Goal: Obtain resource: Obtain resource

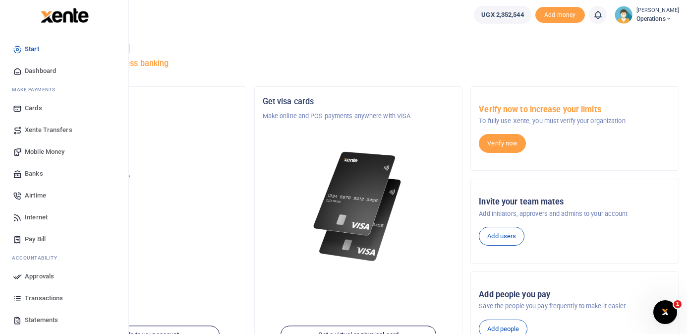
click at [57, 152] on span "Mobile Money" at bounding box center [45, 152] width 40 height 10
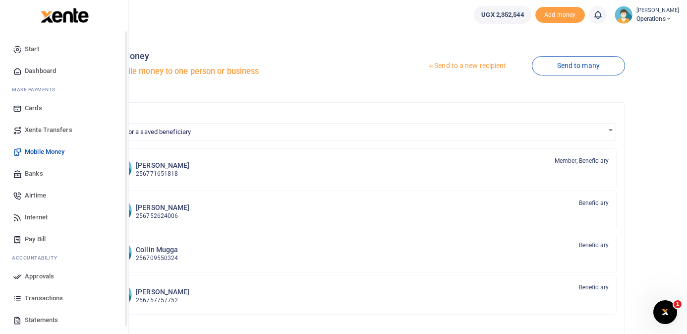
click at [35, 66] on span "Dashboard" at bounding box center [40, 71] width 31 height 10
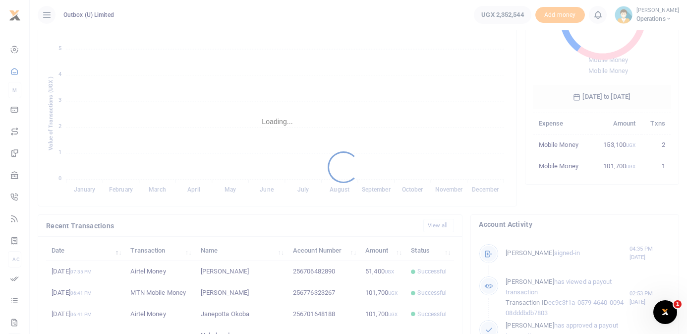
scroll to position [258, 0]
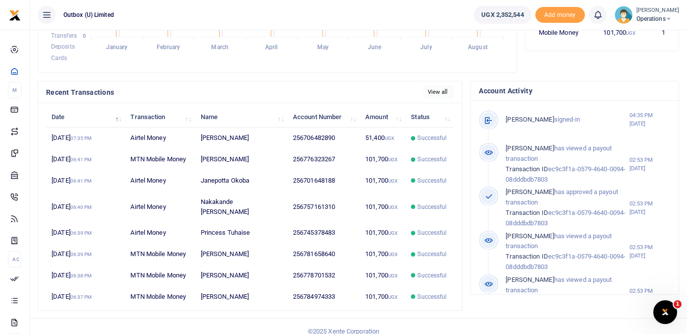
click at [444, 92] on link "View all" at bounding box center [438, 91] width 31 height 13
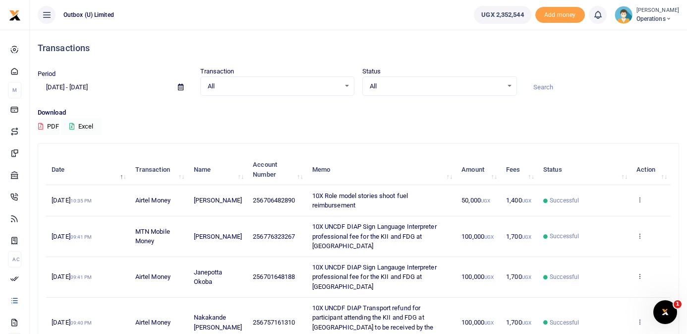
click at [88, 125] on button "Excel" at bounding box center [81, 126] width 41 height 17
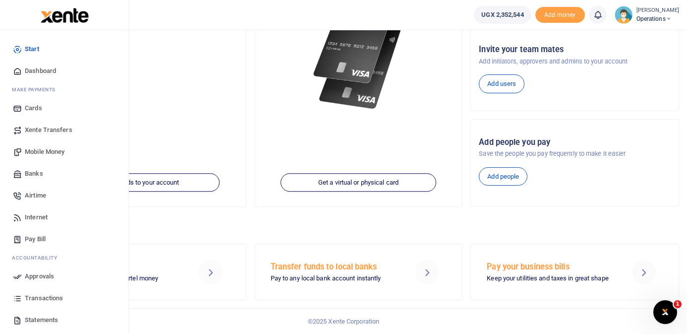
click at [42, 73] on span "Dashboard" at bounding box center [40, 71] width 31 height 10
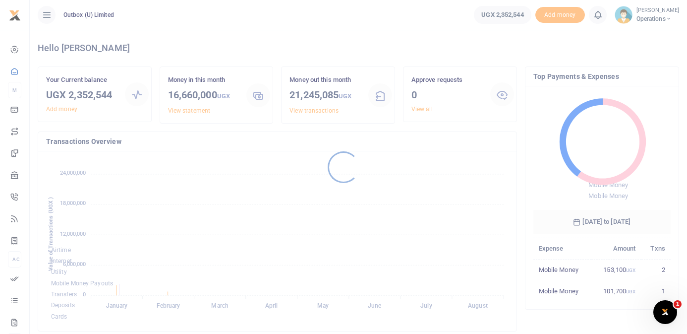
scroll to position [258, 0]
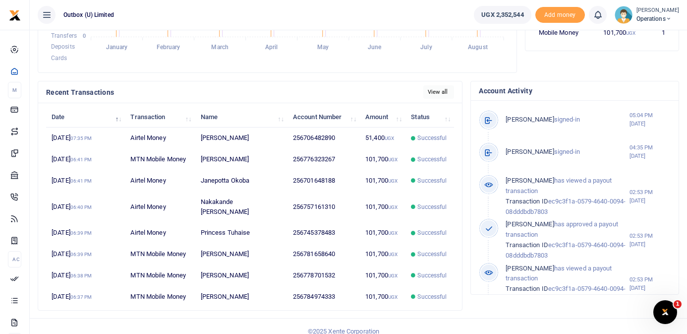
click at [440, 91] on link "View all" at bounding box center [438, 91] width 31 height 13
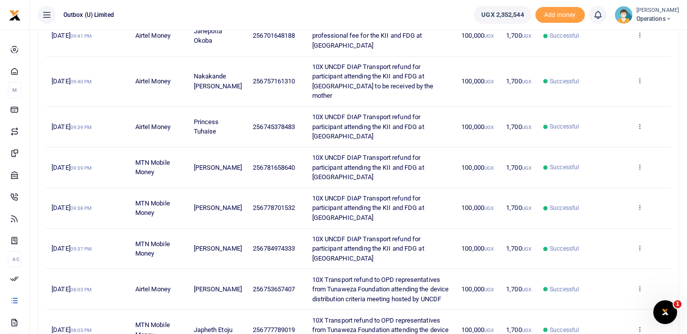
scroll to position [267, 0]
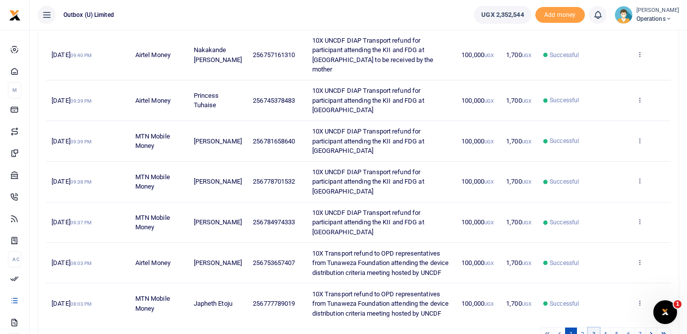
click at [591, 327] on link "3" at bounding box center [594, 333] width 12 height 13
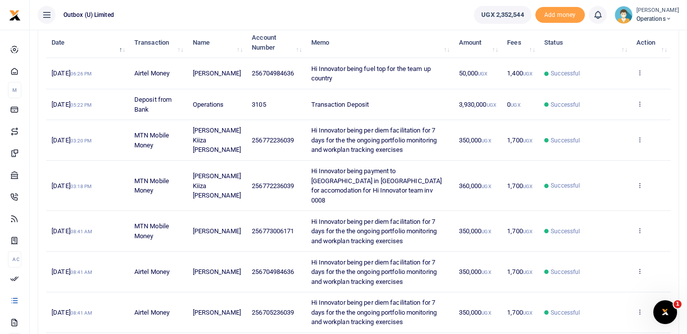
scroll to position [115, 0]
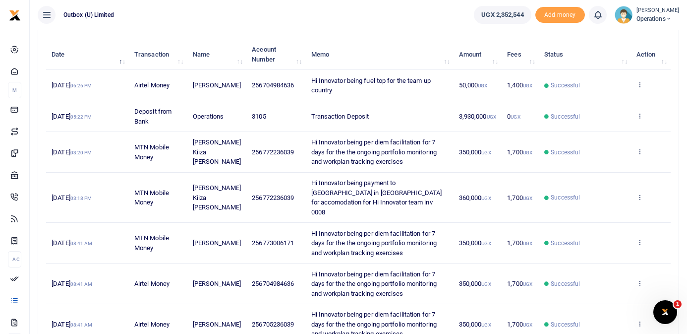
click at [392, 182] on span "Hi Innovator being payment to [GEOGRAPHIC_DATA] in [GEOGRAPHIC_DATA] for accomo…" at bounding box center [376, 197] width 131 height 37
click at [640, 193] on icon at bounding box center [640, 196] width 6 height 7
click at [622, 208] on link "View details" at bounding box center [604, 209] width 78 height 14
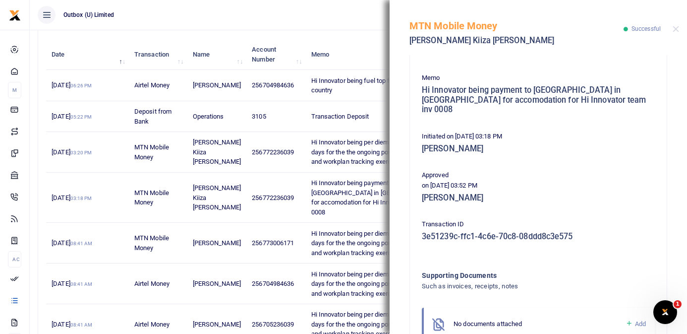
scroll to position [203, 0]
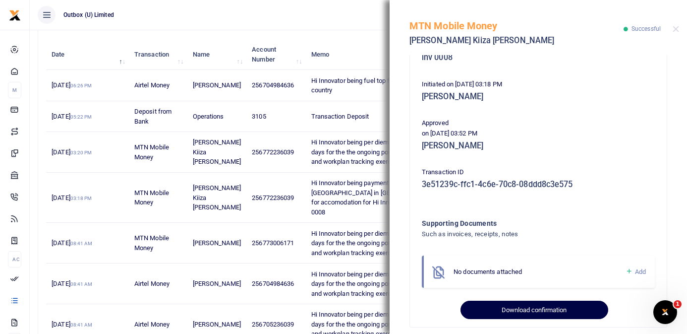
click at [528, 300] on button "Download confirmation" at bounding box center [534, 309] width 147 height 19
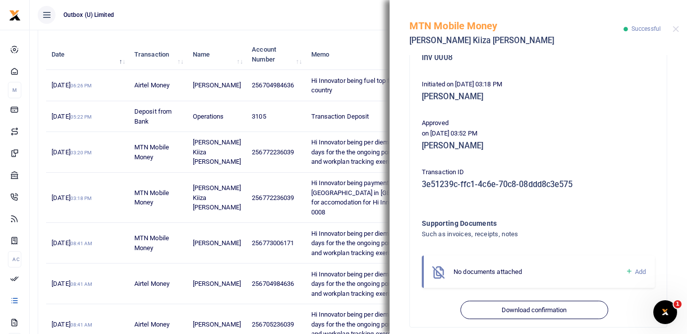
click at [331, 208] on td "Hi Innovator being payment to [GEOGRAPHIC_DATA] in [GEOGRAPHIC_DATA] for accomo…" at bounding box center [379, 198] width 148 height 50
click at [675, 30] on button "Close" at bounding box center [676, 29] width 6 height 6
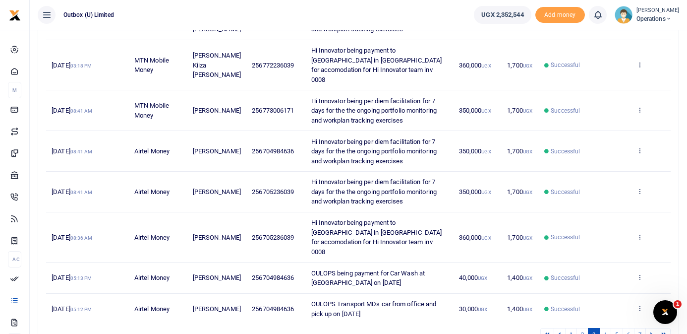
scroll to position [287, 0]
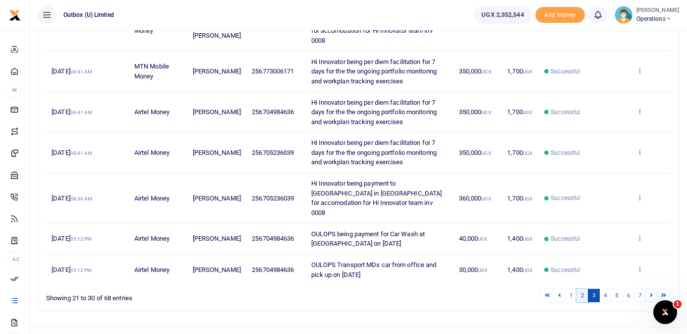
click at [581, 289] on link "2" at bounding box center [583, 295] width 12 height 13
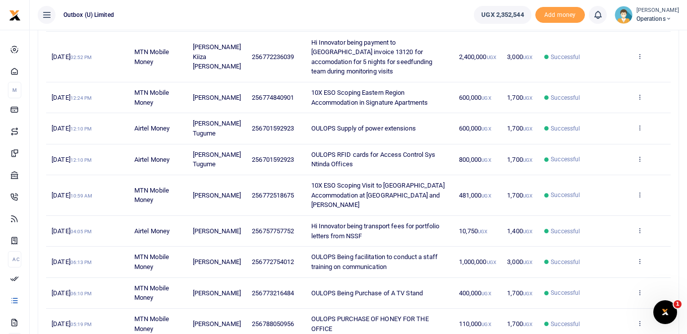
scroll to position [151, 0]
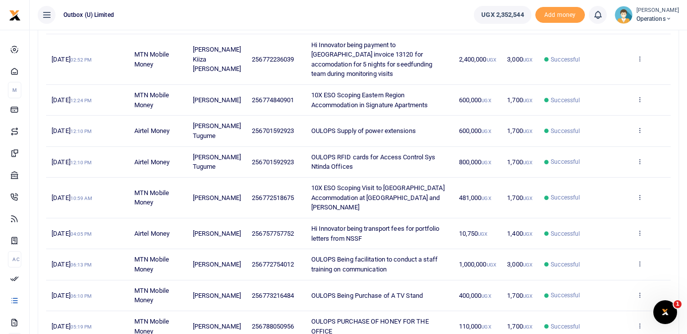
click at [424, 62] on span "Hi Innovator being payment to [GEOGRAPHIC_DATA] invoice 13120 for accomodation …" at bounding box center [371, 59] width 121 height 37
click at [641, 55] on icon at bounding box center [640, 58] width 6 height 7
click at [620, 72] on link "View details" at bounding box center [604, 70] width 78 height 14
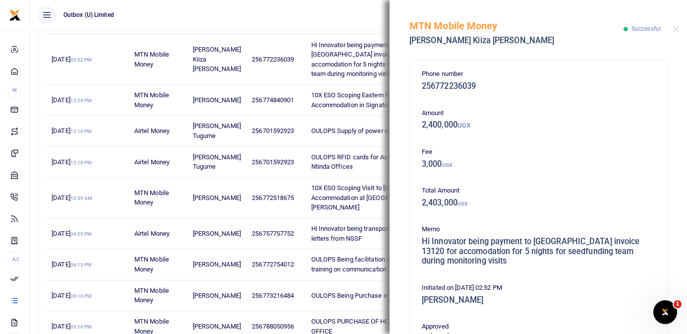
scroll to position [255, 0]
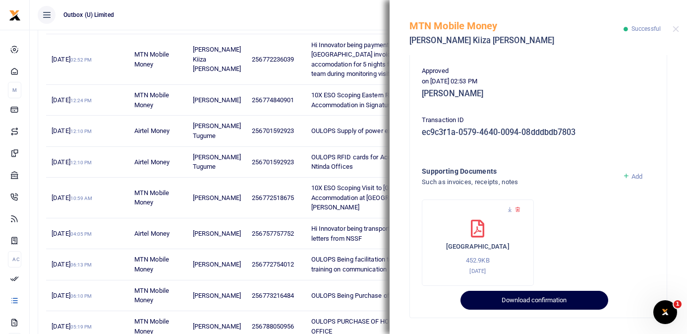
click at [535, 301] on button "Download confirmation" at bounding box center [534, 300] width 147 height 19
click at [552, 299] on button "Download confirmation" at bounding box center [534, 300] width 147 height 19
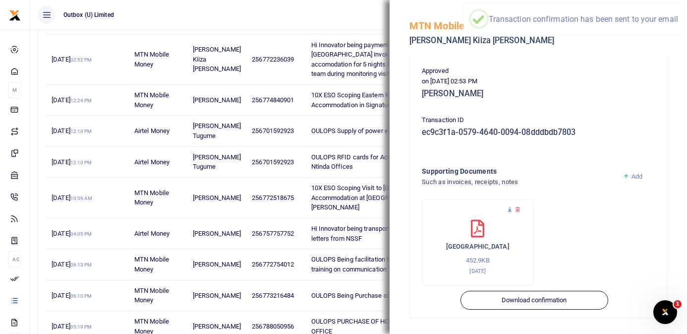
click at [511, 210] on icon at bounding box center [510, 209] width 6 height 6
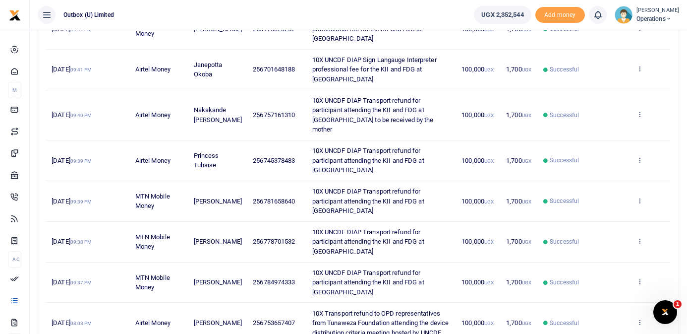
scroll to position [267, 0]
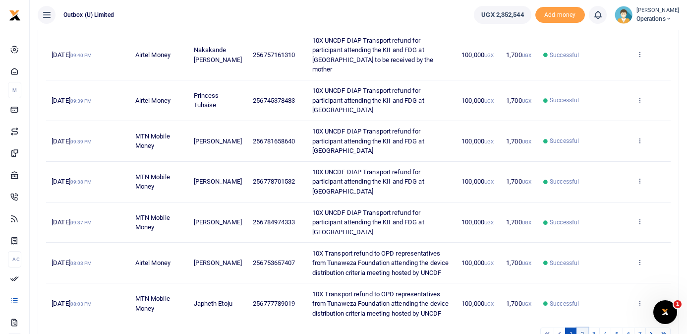
click at [584, 327] on link "2" at bounding box center [583, 333] width 12 height 13
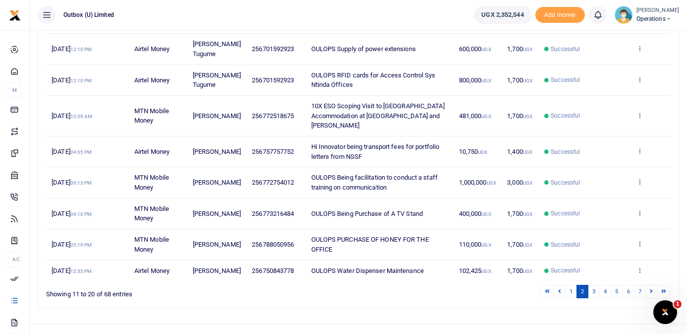
scroll to position [258, 0]
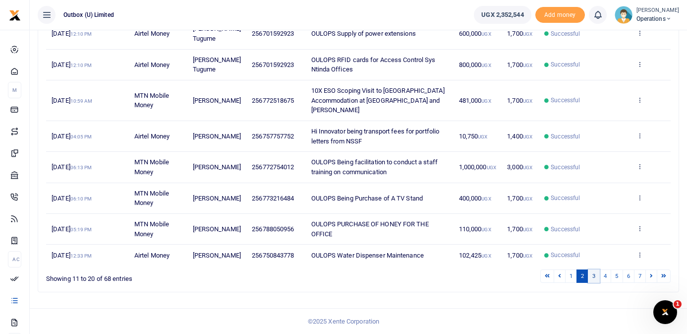
click at [593, 275] on link "3" at bounding box center [594, 275] width 12 height 13
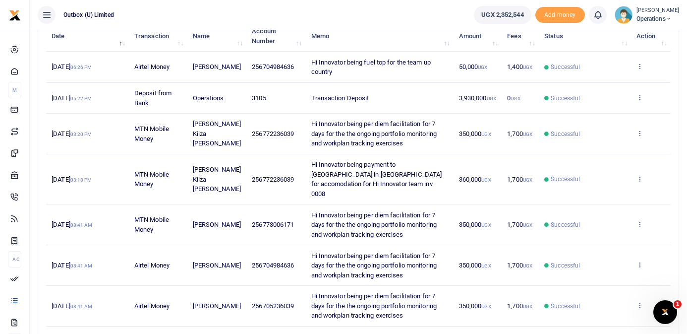
scroll to position [123, 0]
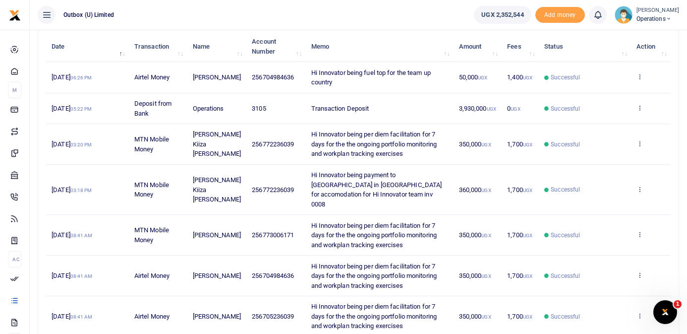
click at [385, 79] on td "Hi Innovator being fuel top for the team up country" at bounding box center [379, 77] width 148 height 31
click at [641, 77] on icon at bounding box center [640, 76] width 6 height 7
click at [619, 91] on link "View details" at bounding box center [604, 94] width 78 height 14
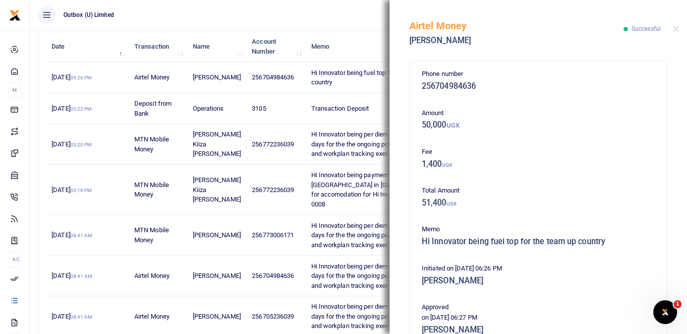
scroll to position [193, 0]
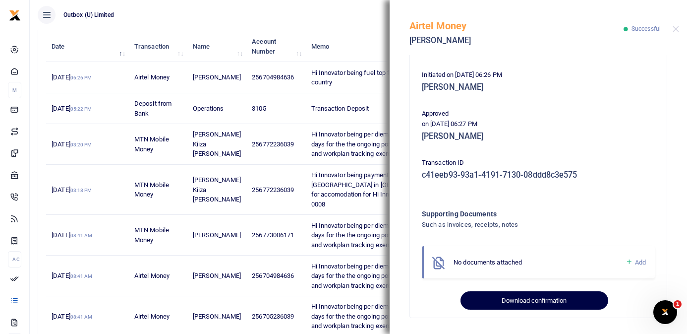
click at [548, 299] on button "Download confirmation" at bounding box center [534, 300] width 147 height 19
